Goal: Transaction & Acquisition: Purchase product/service

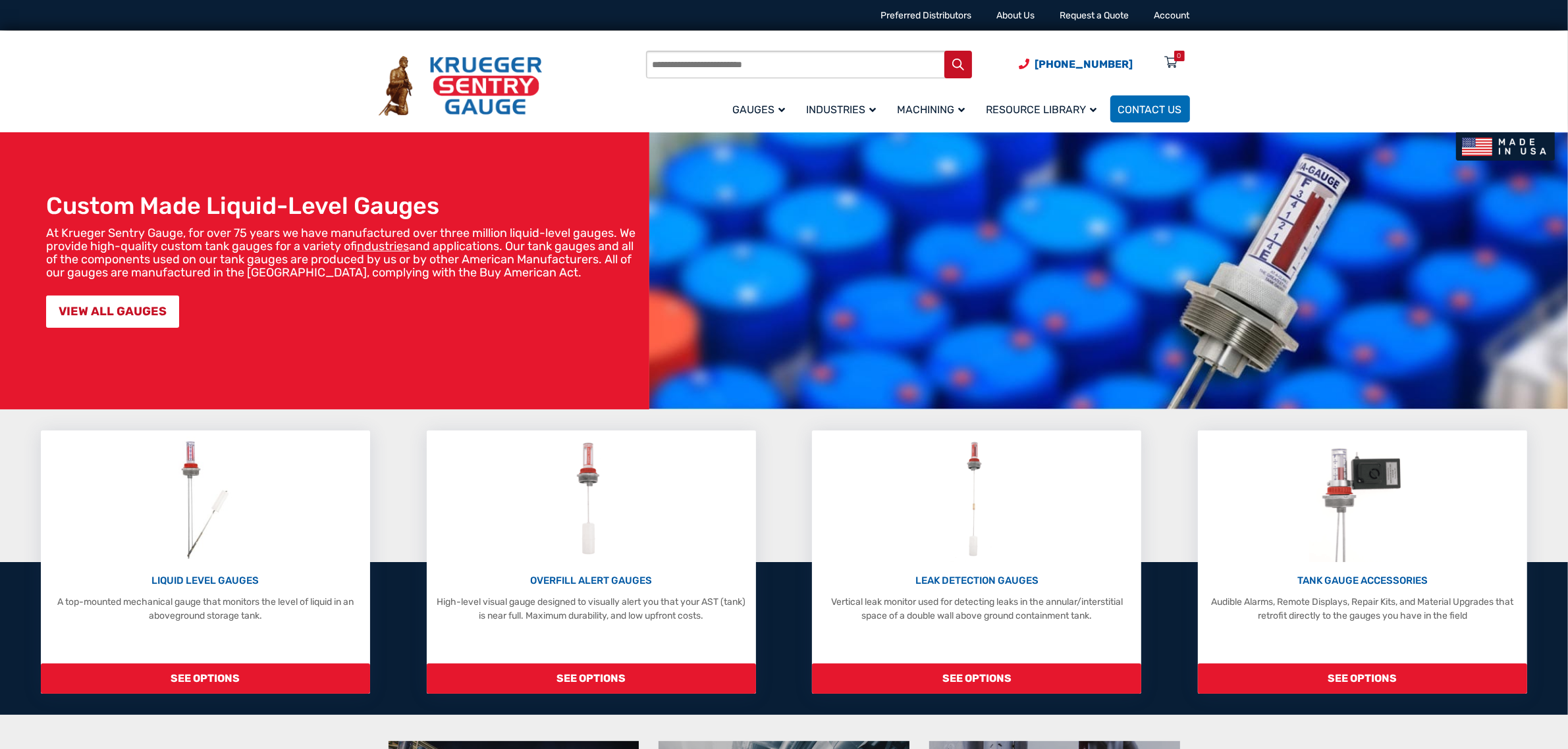
click at [810, 75] on input "Products search" at bounding box center [808, 65] width 326 height 27
type input "***"
click at [944, 51] on button "Search" at bounding box center [958, 65] width 27 height 27
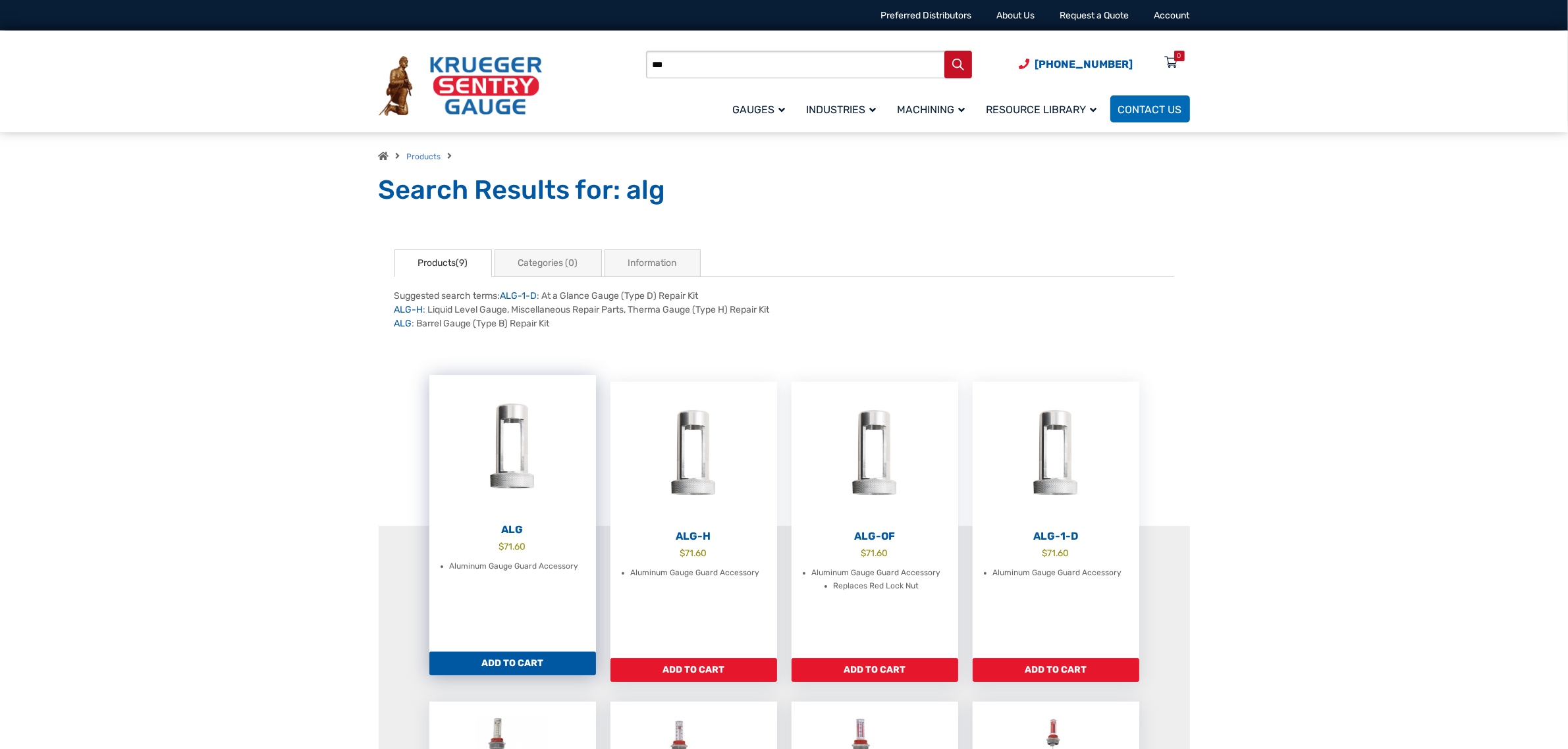
click at [511, 467] on img at bounding box center [513, 447] width 167 height 144
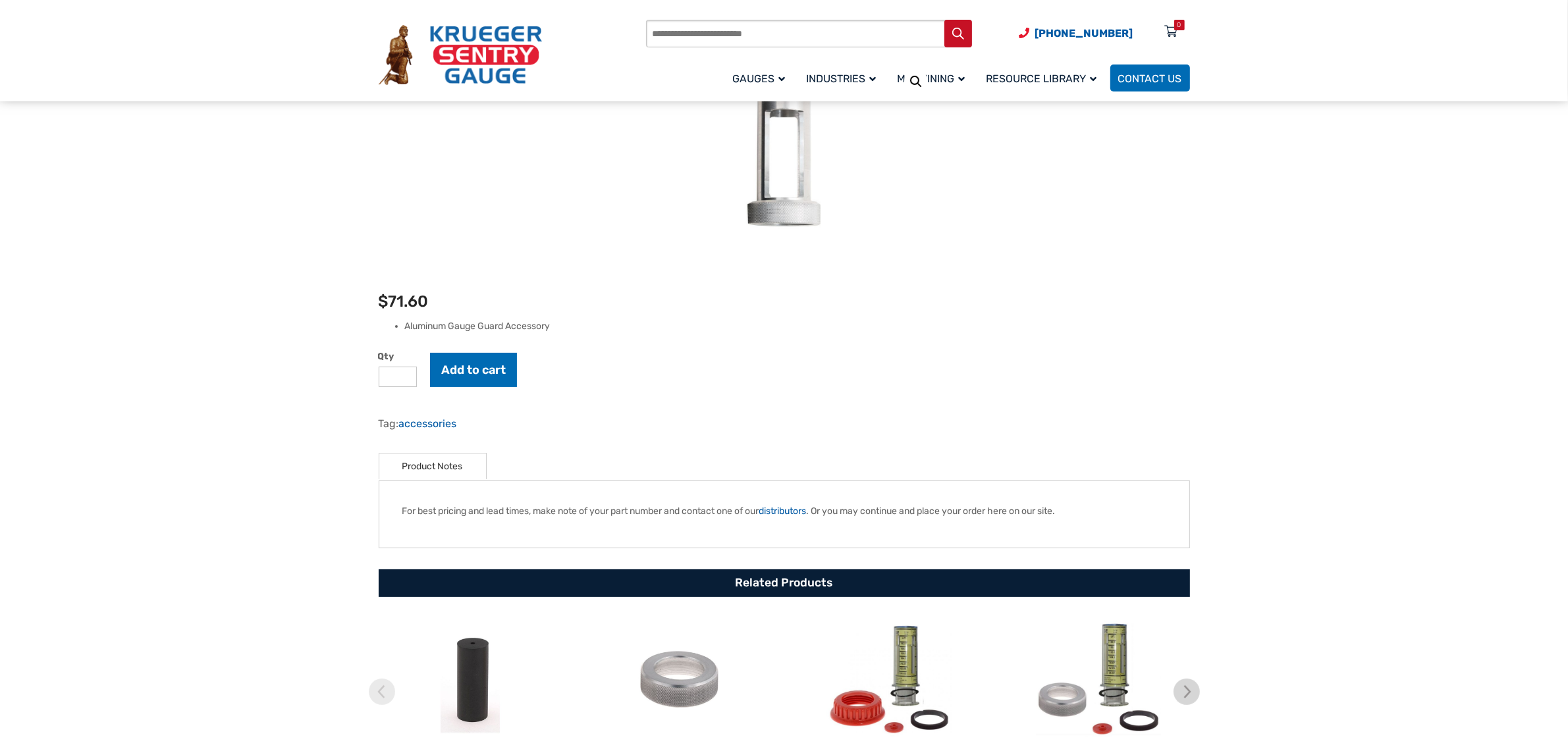
scroll to position [247, 0]
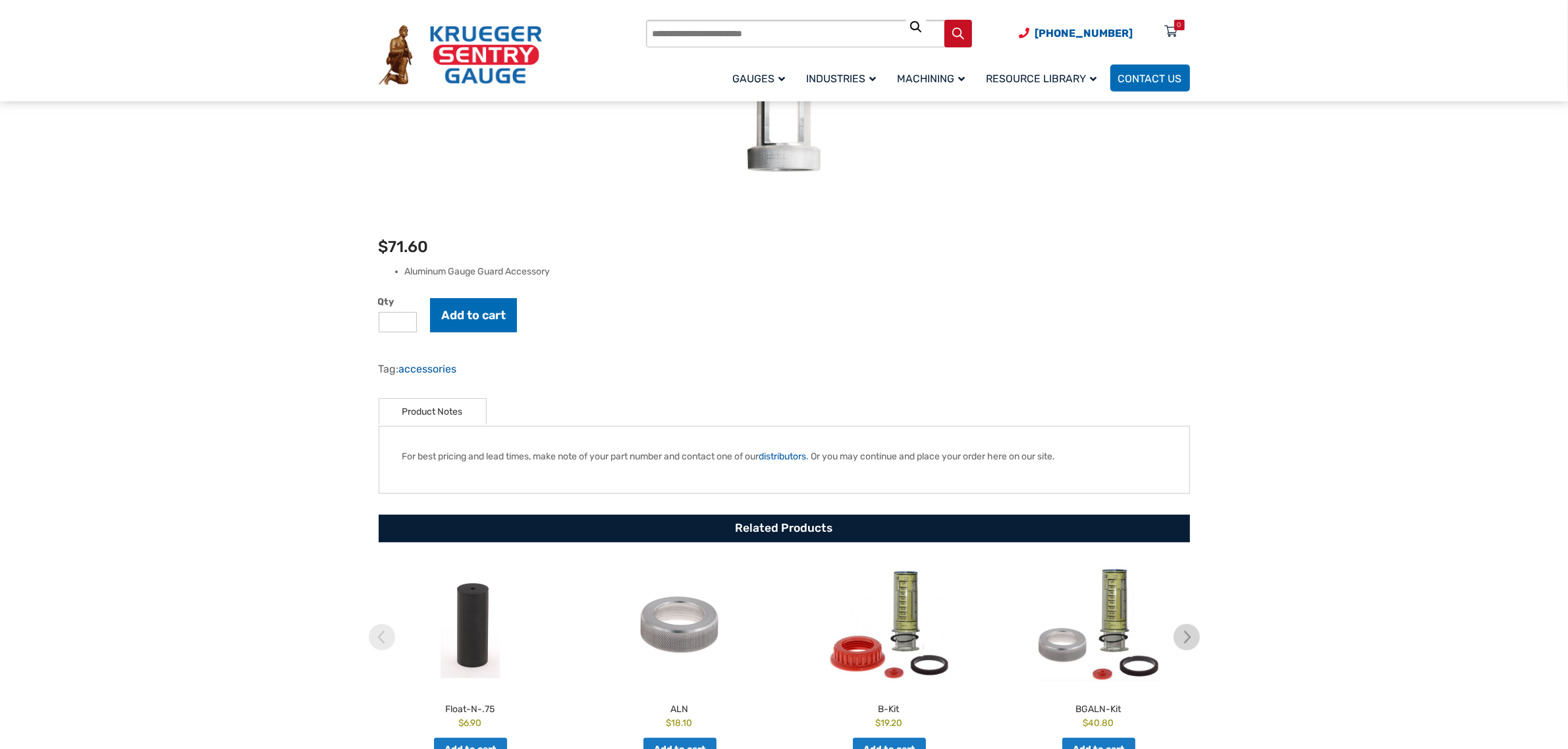
click at [436, 273] on li "Aluminum Gauge Guard Accessory" at bounding box center [798, 272] width 785 height 13
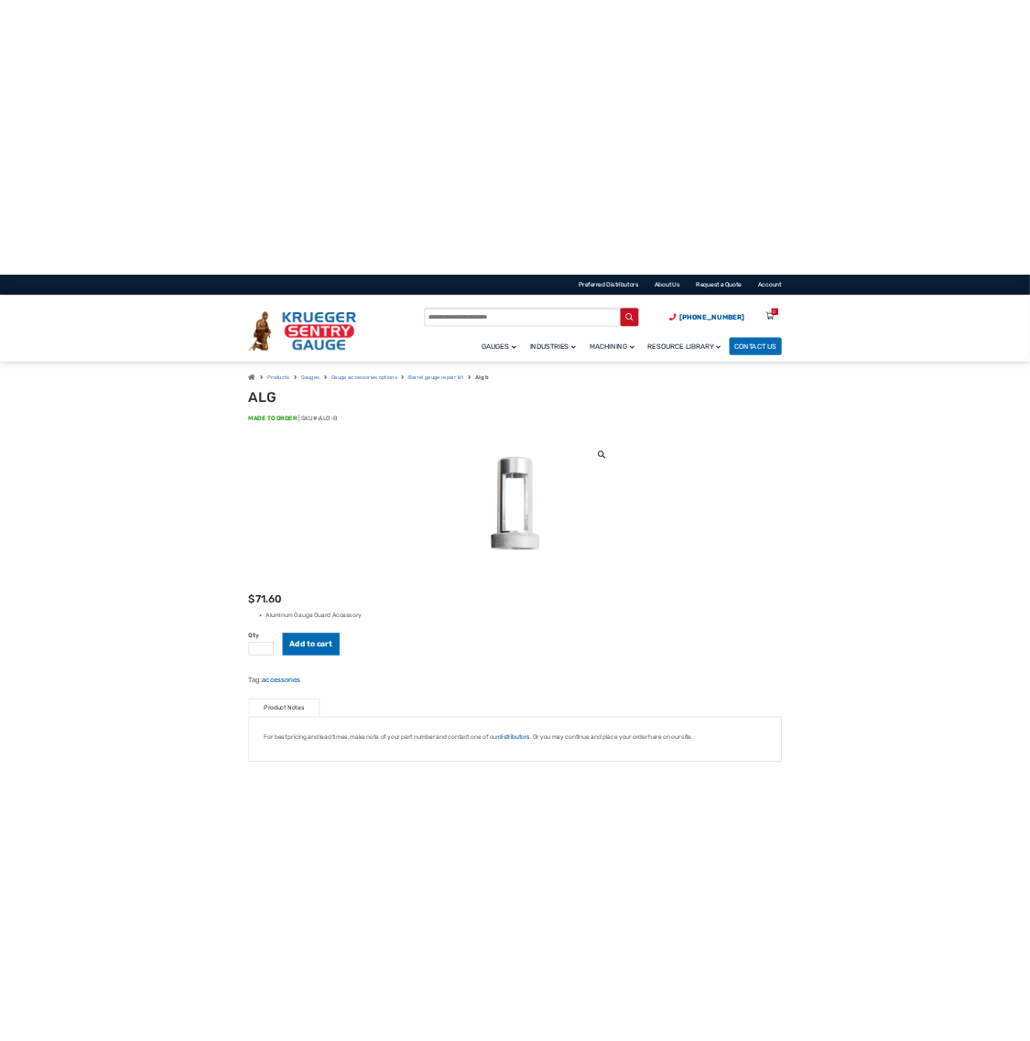
scroll to position [0, 0]
